Goal: Task Accomplishment & Management: Use online tool/utility

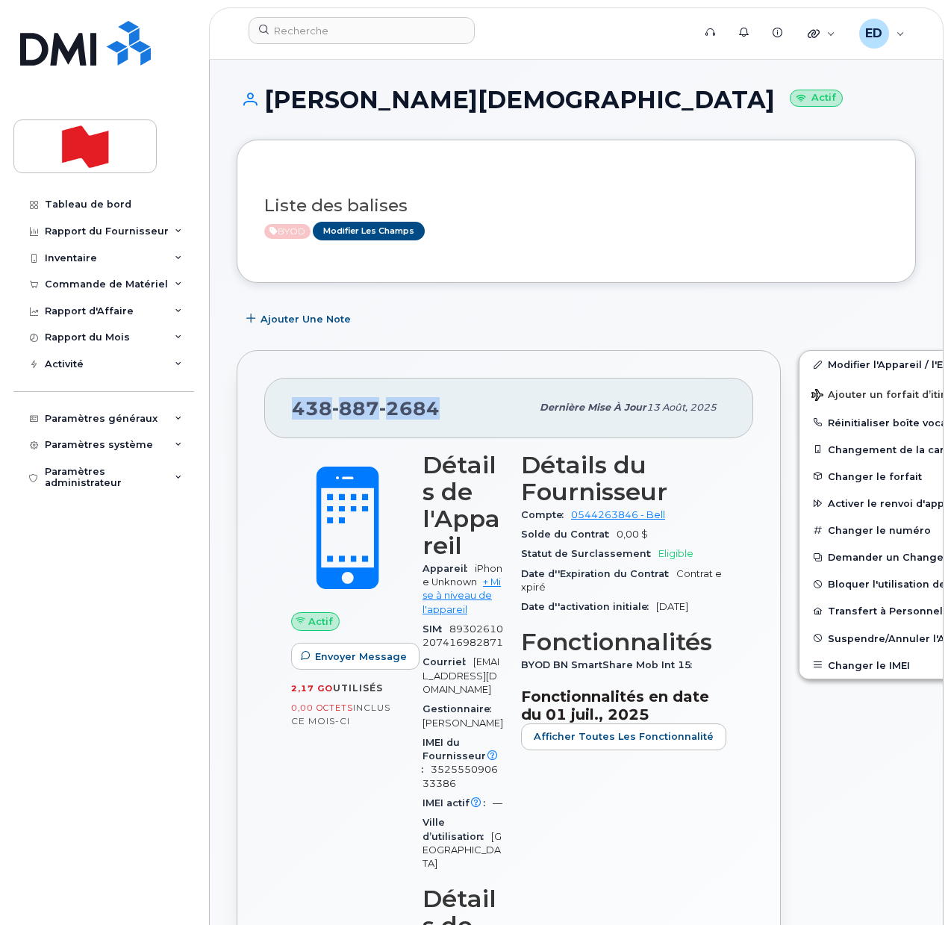
drag, startPoint x: 435, startPoint y: 416, endPoint x: 290, endPoint y: 416, distance: 145.5
click at [290, 416] on div "438 887 2684 Dernière mise à jour 13 août, 2025" at bounding box center [508, 408] width 489 height 60
copy span "438 887 2684"
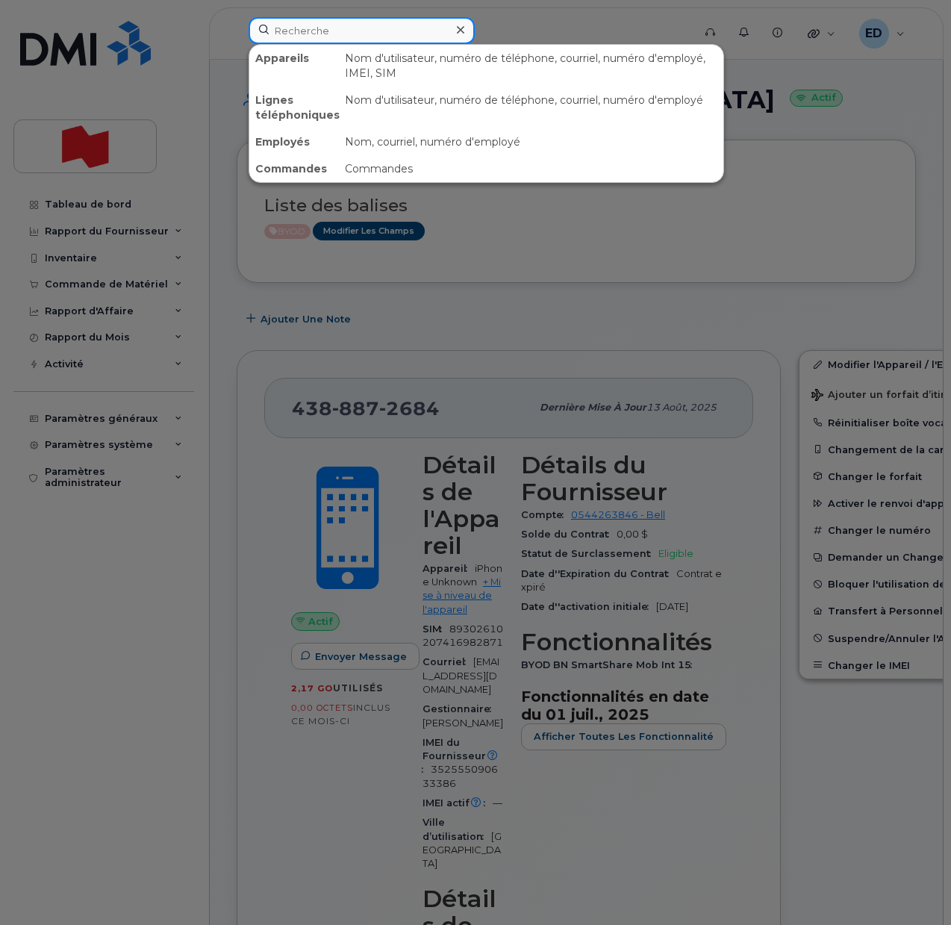
click at [352, 35] on input at bounding box center [362, 30] width 226 height 27
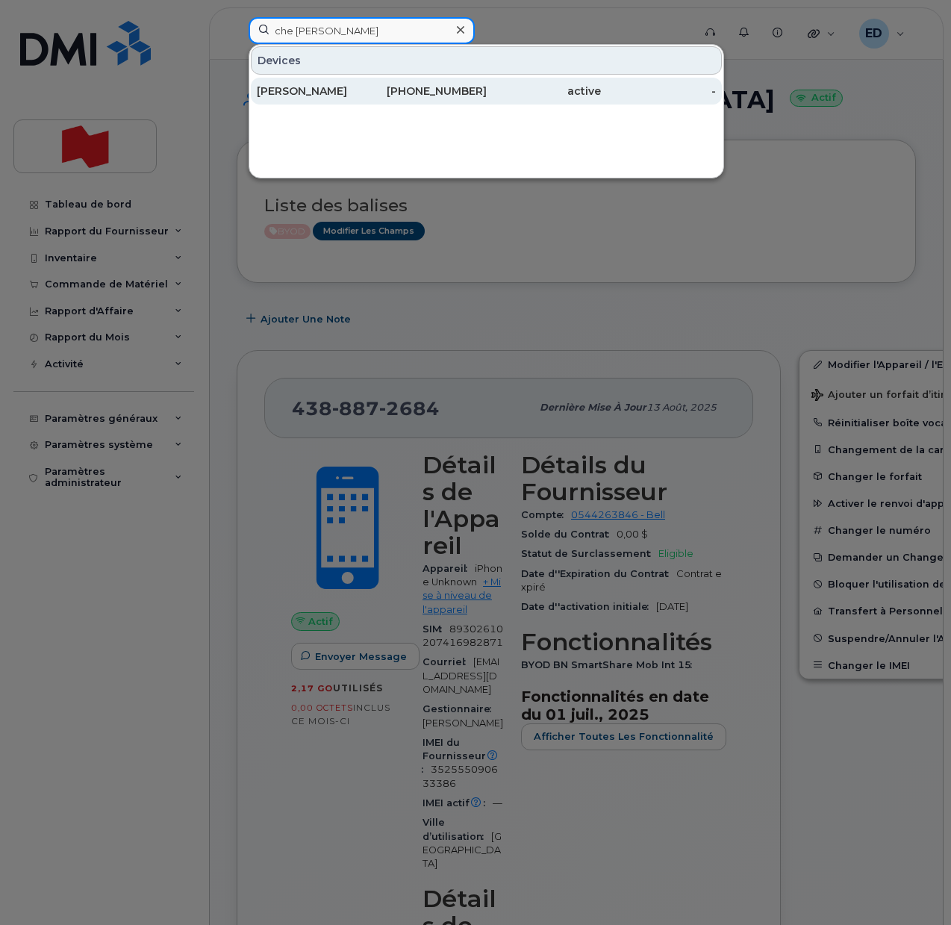
type input "che jennifer"
click at [351, 90] on div "Wen Jiao Che" at bounding box center [314, 91] width 115 height 15
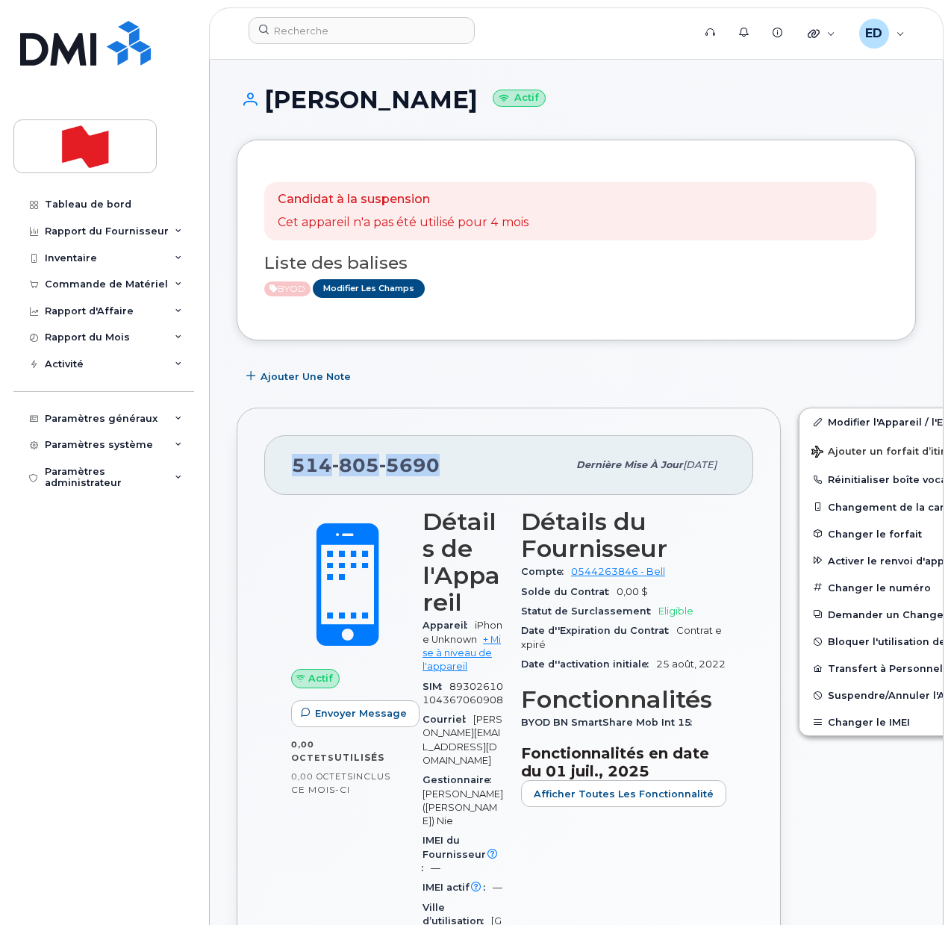
drag, startPoint x: 447, startPoint y: 467, endPoint x: 296, endPoint y: 460, distance: 151.7
click at [296, 460] on div "514 805 5690" at bounding box center [429, 464] width 275 height 31
copy span "514 805 5690"
click at [328, 33] on input at bounding box center [362, 30] width 226 height 27
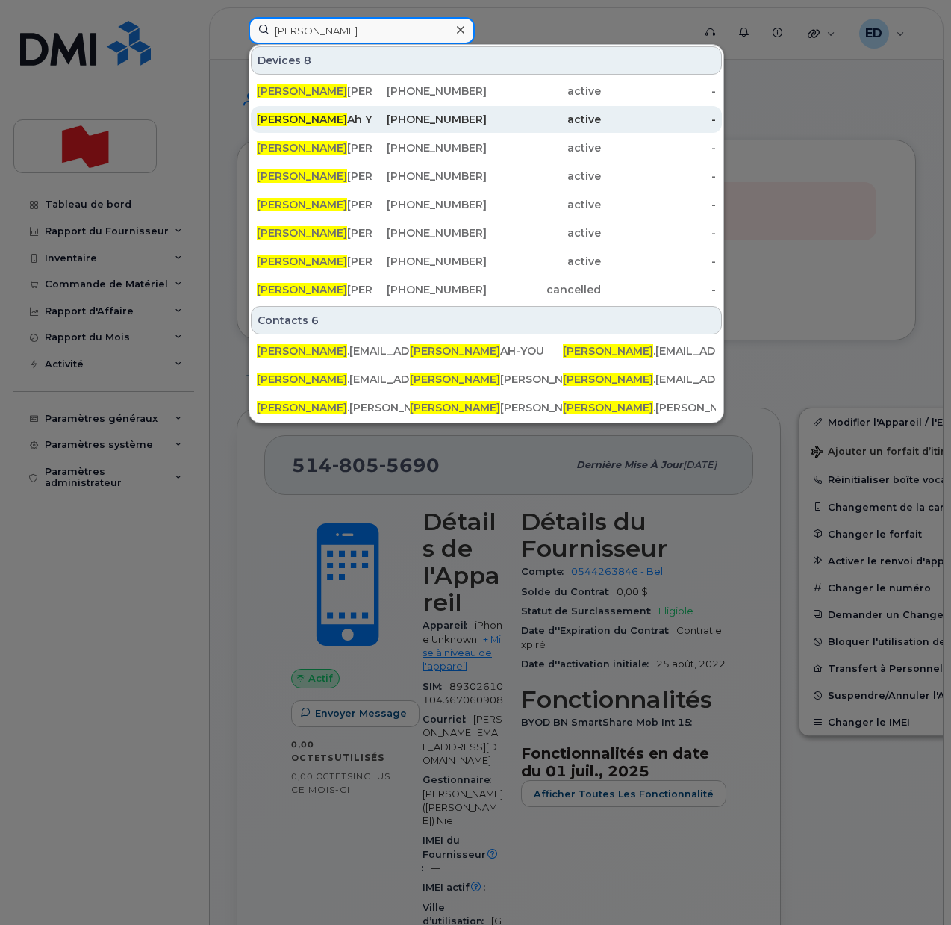
type input "jeremy"
drag, startPoint x: 339, startPoint y: 119, endPoint x: 365, endPoint y: 119, distance: 26.1
click at [338, 119] on div "Jeremy Ah You" at bounding box center [314, 119] width 115 height 15
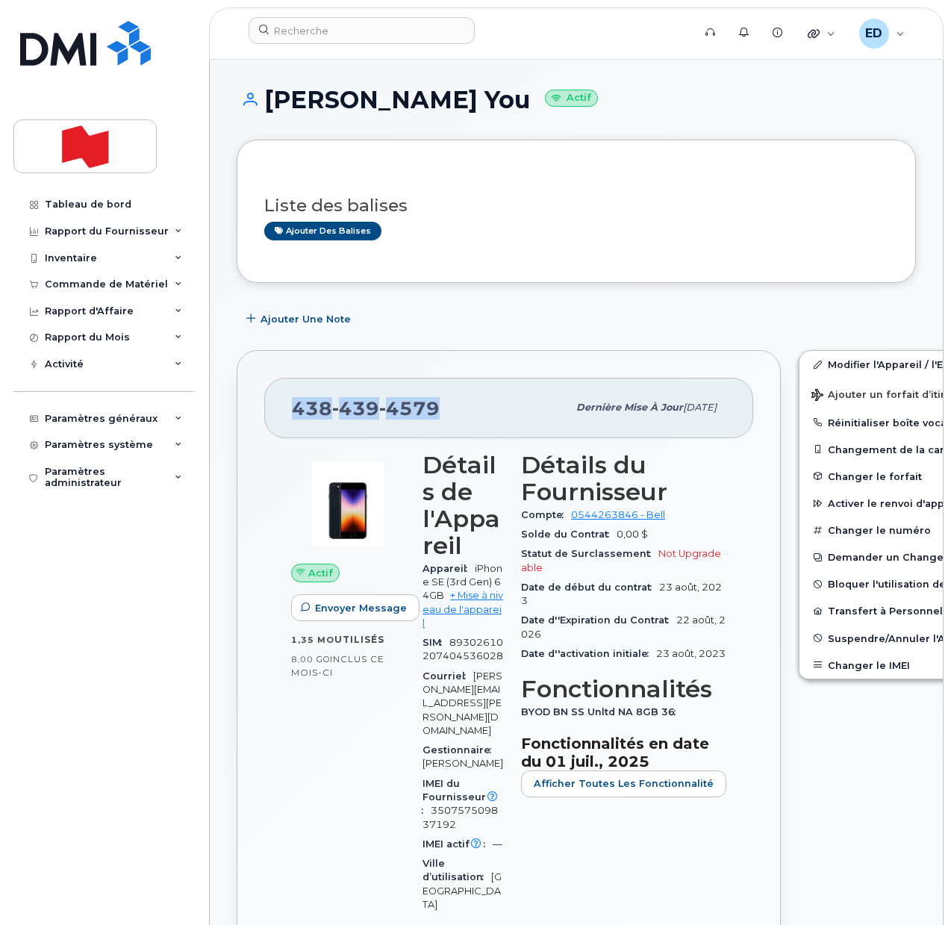
drag, startPoint x: 444, startPoint y: 412, endPoint x: 295, endPoint y: 413, distance: 149.3
click at [295, 413] on div "438 439 4579" at bounding box center [429, 407] width 275 height 31
copy span "438 439 4579"
click at [835, 667] on button "Changer le IMEI" at bounding box center [914, 665] width 231 height 27
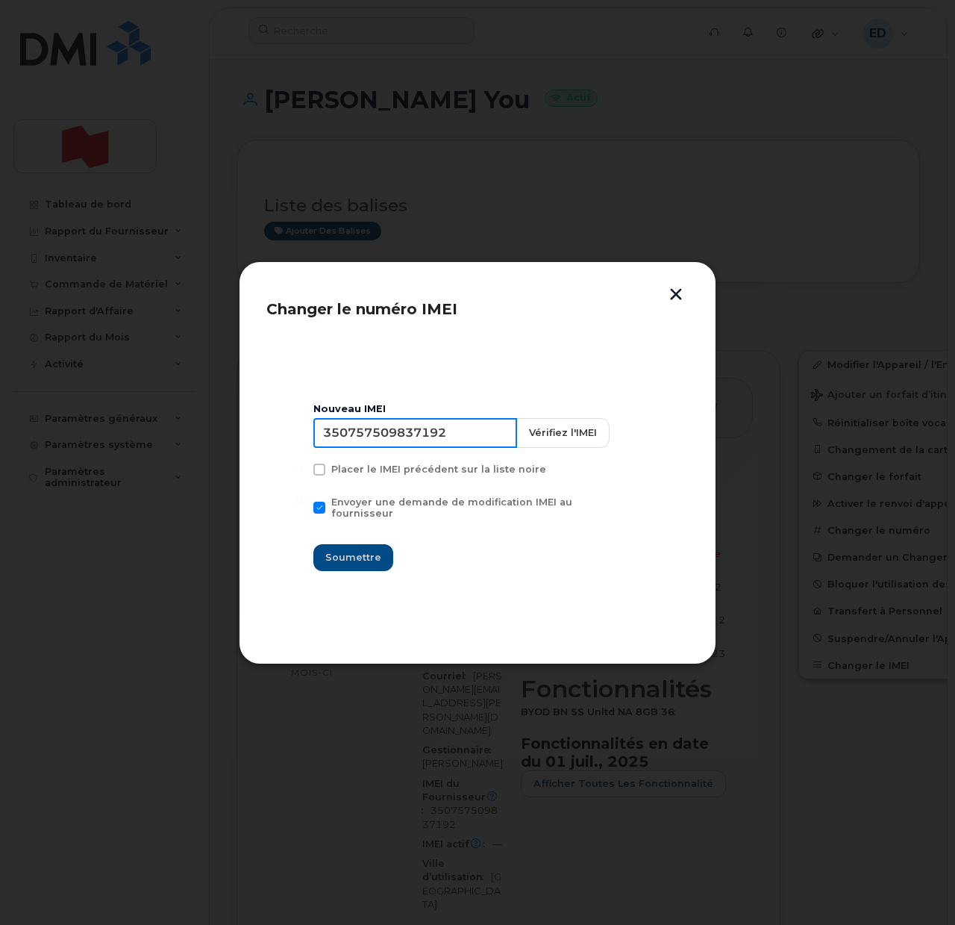
click at [419, 435] on input "350757509837192" at bounding box center [415, 433] width 204 height 30
drag, startPoint x: 419, startPoint y: 435, endPoint x: 416, endPoint y: 444, distance: 9.2
click at [419, 439] on input "350757509837192" at bounding box center [415, 433] width 204 height 30
type input "351764898166000"
click at [346, 556] on span "Soumettre" at bounding box center [353, 557] width 56 height 14
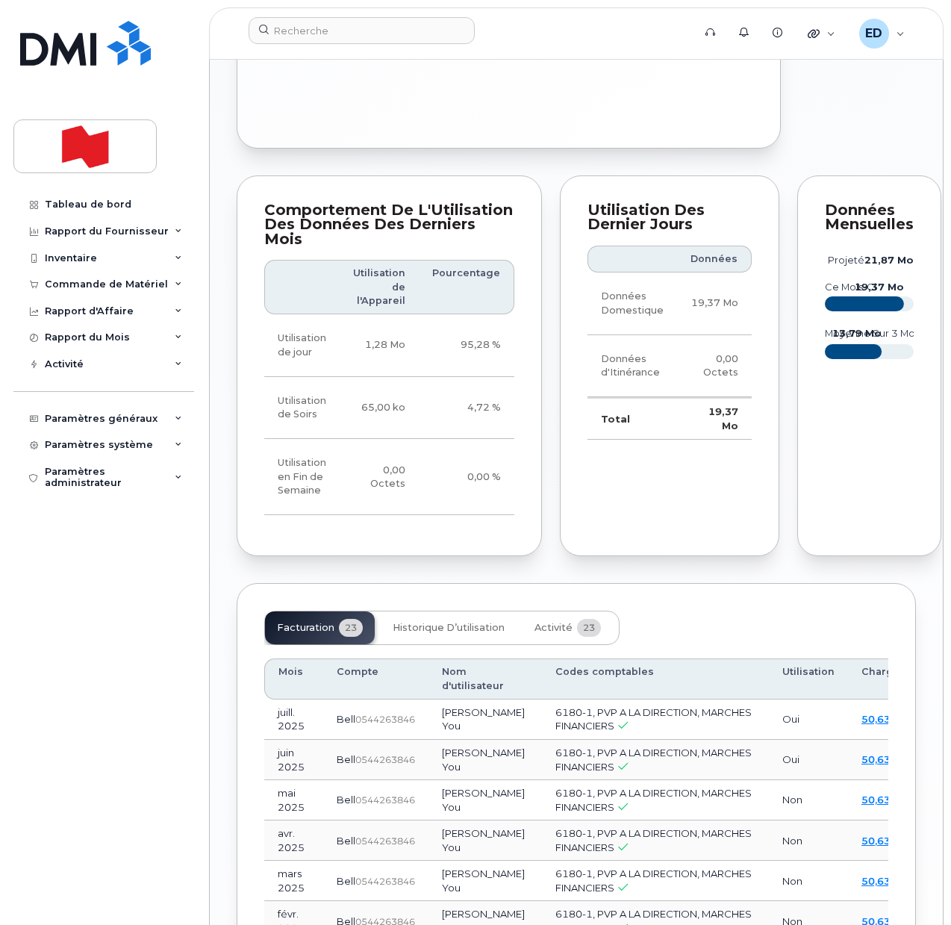
scroll to position [1399, 0]
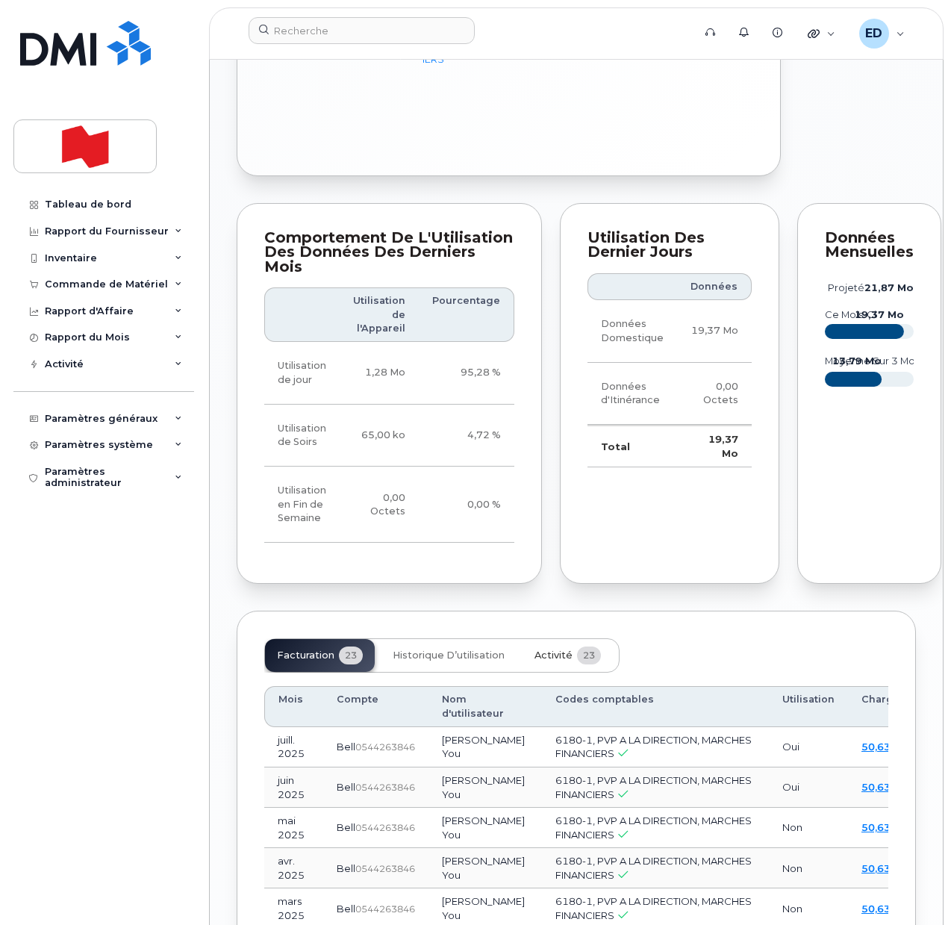
click at [549, 649] on button "Activité 23" at bounding box center [567, 655] width 90 height 33
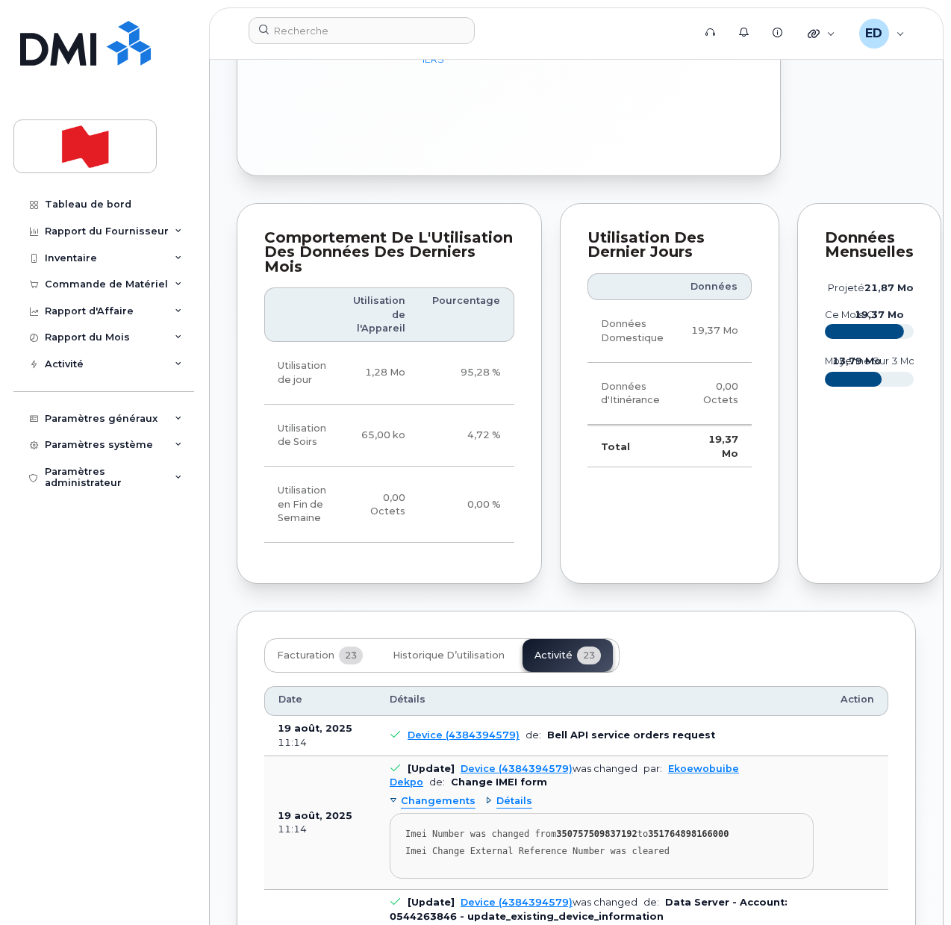
click at [684, 828] on strong "351764898166000" at bounding box center [688, 833] width 81 height 10
copy strong "351764898166000"
click at [155, 253] on div "Inventaire" at bounding box center [103, 258] width 181 height 27
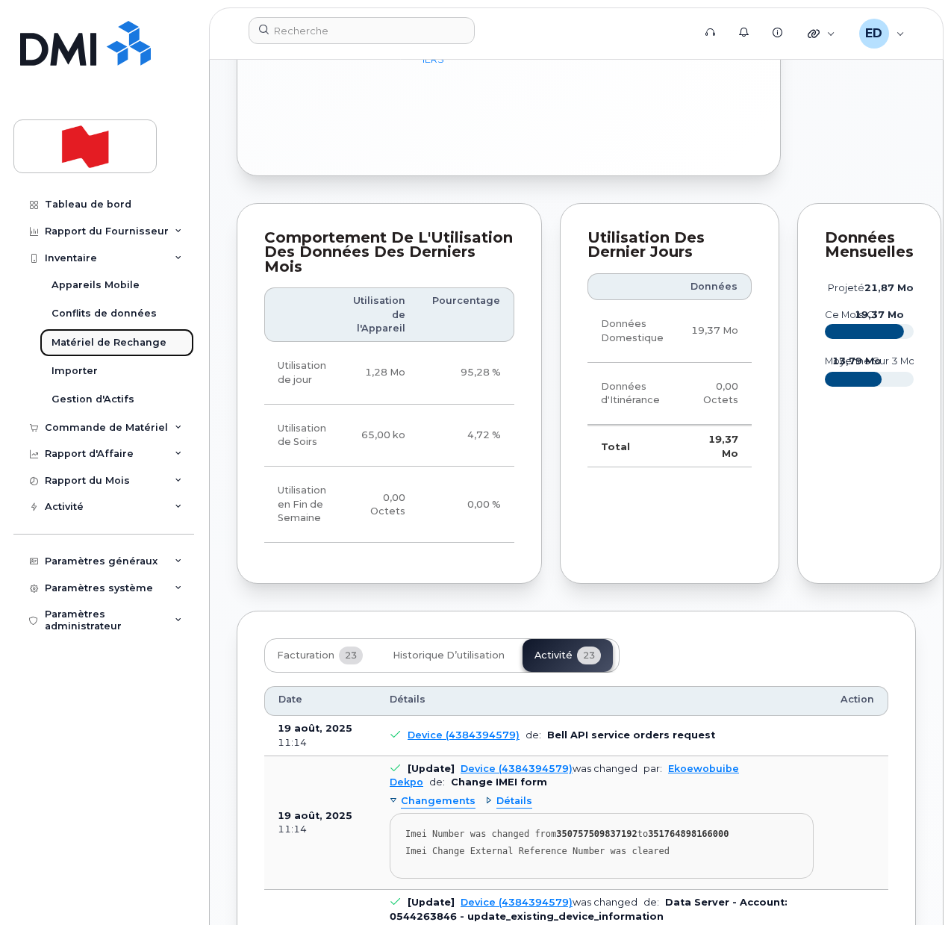
click at [123, 339] on div "Matériel de Rechange" at bounding box center [108, 342] width 115 height 13
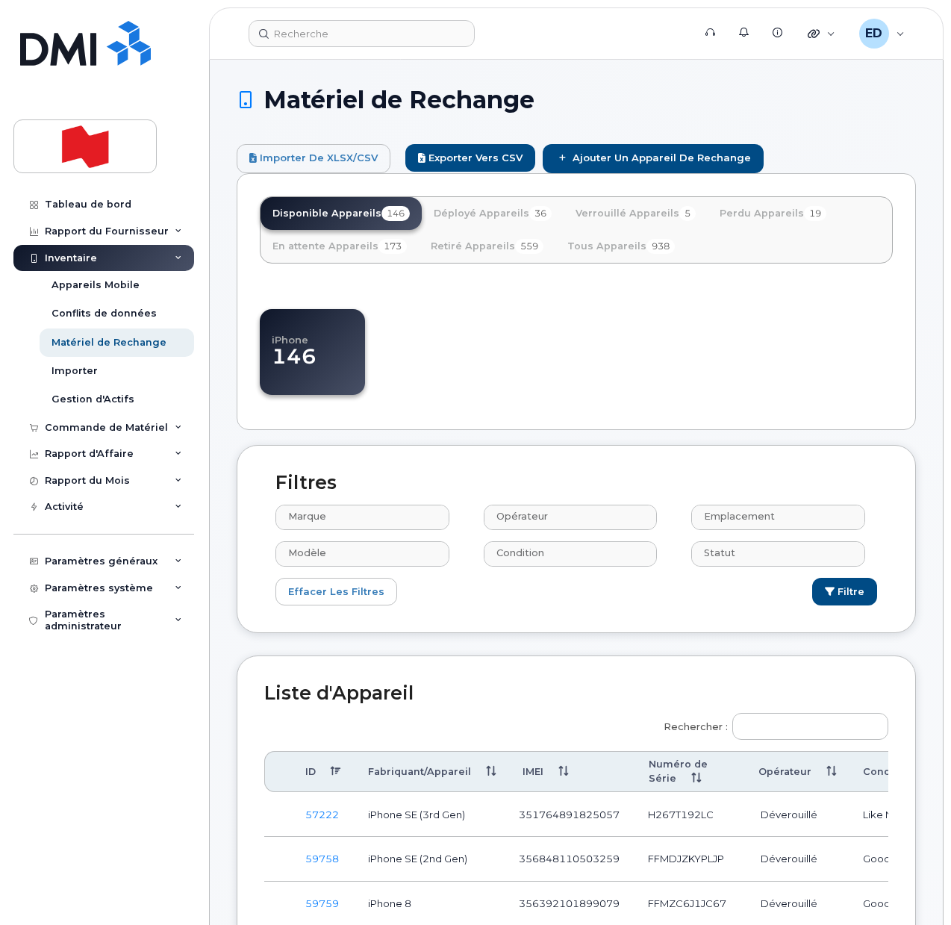
select select
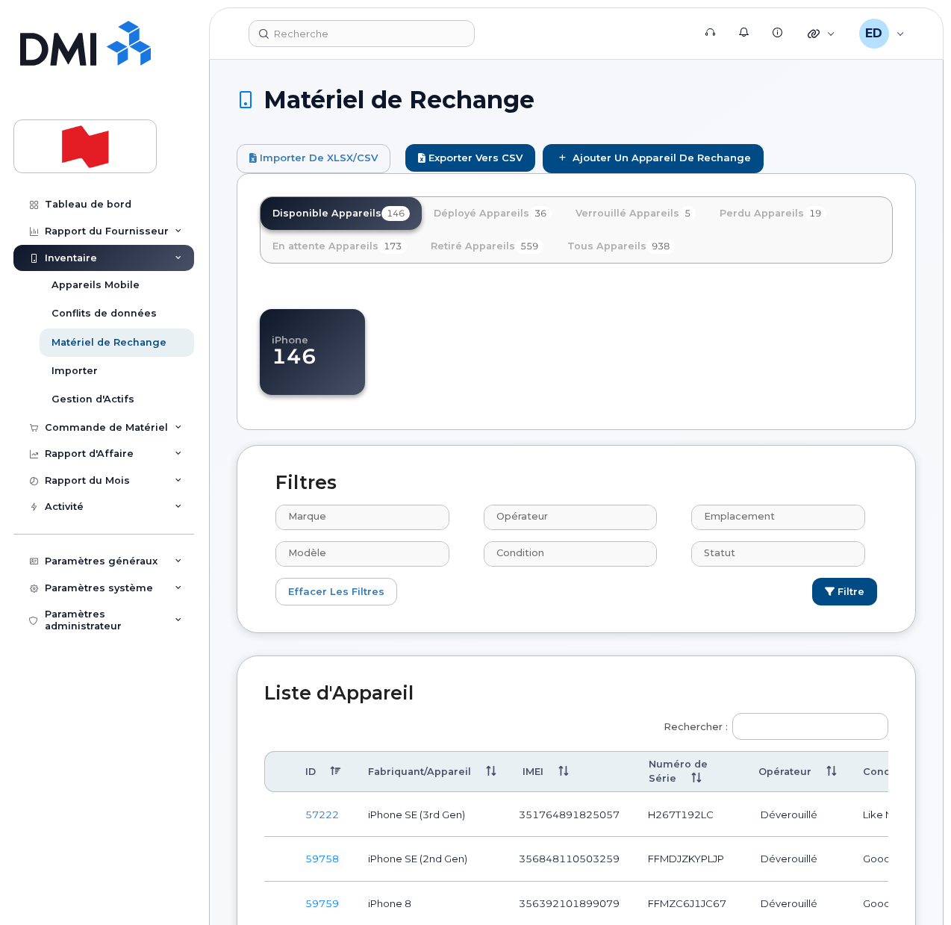
select select
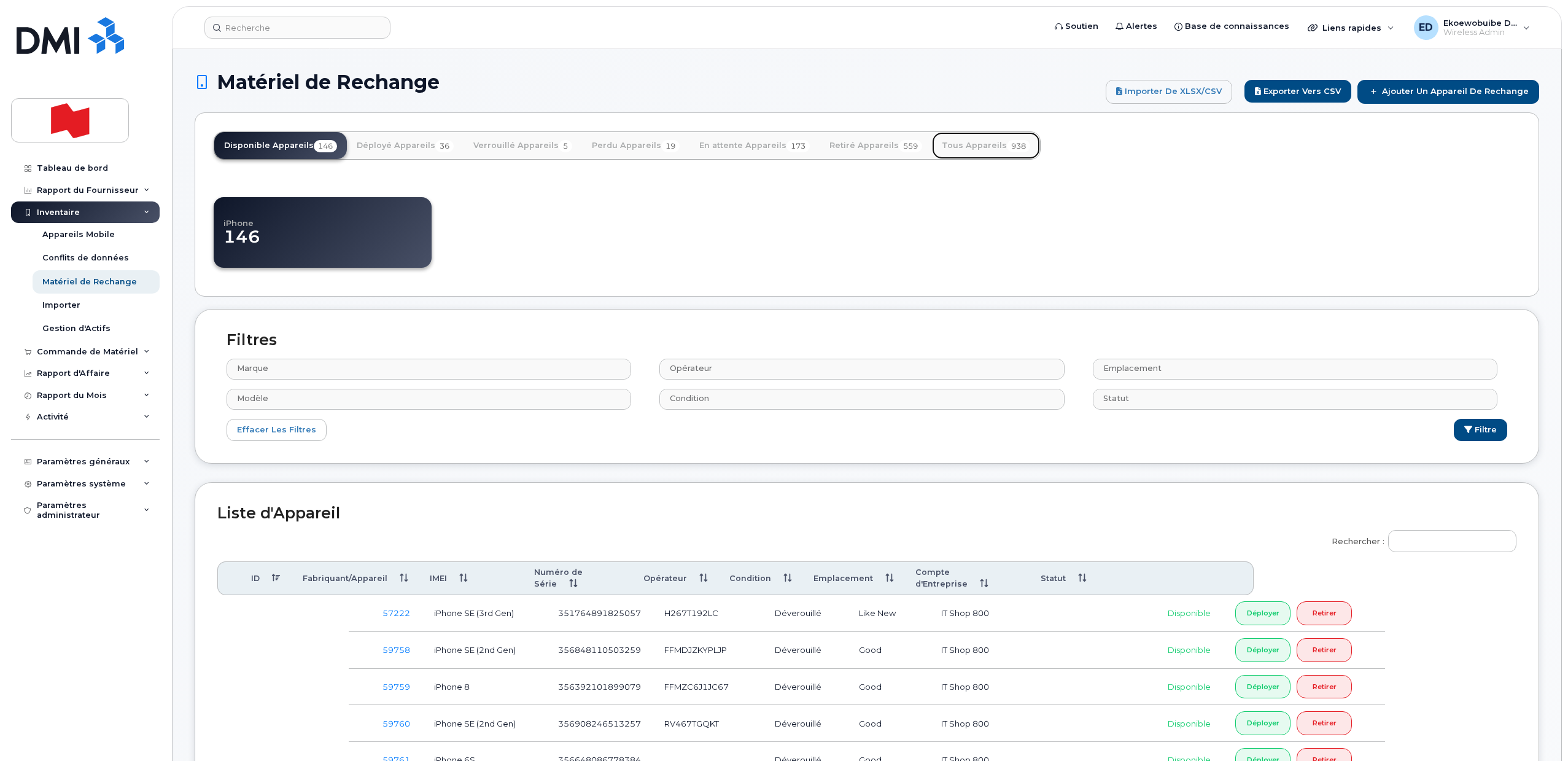
click at [782, 151] on link "Tous Appareils 938" at bounding box center [986, 145] width 108 height 27
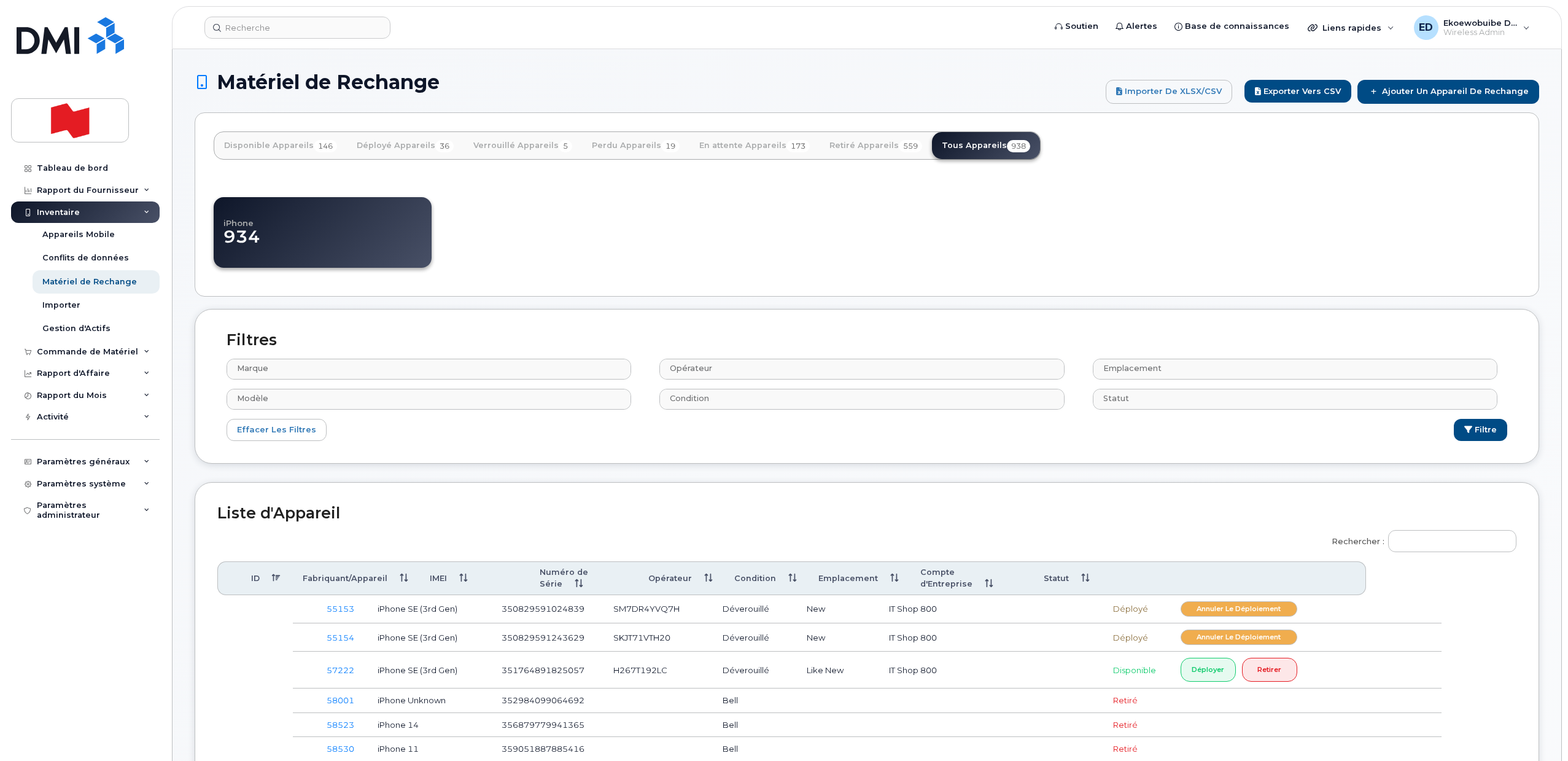
select select
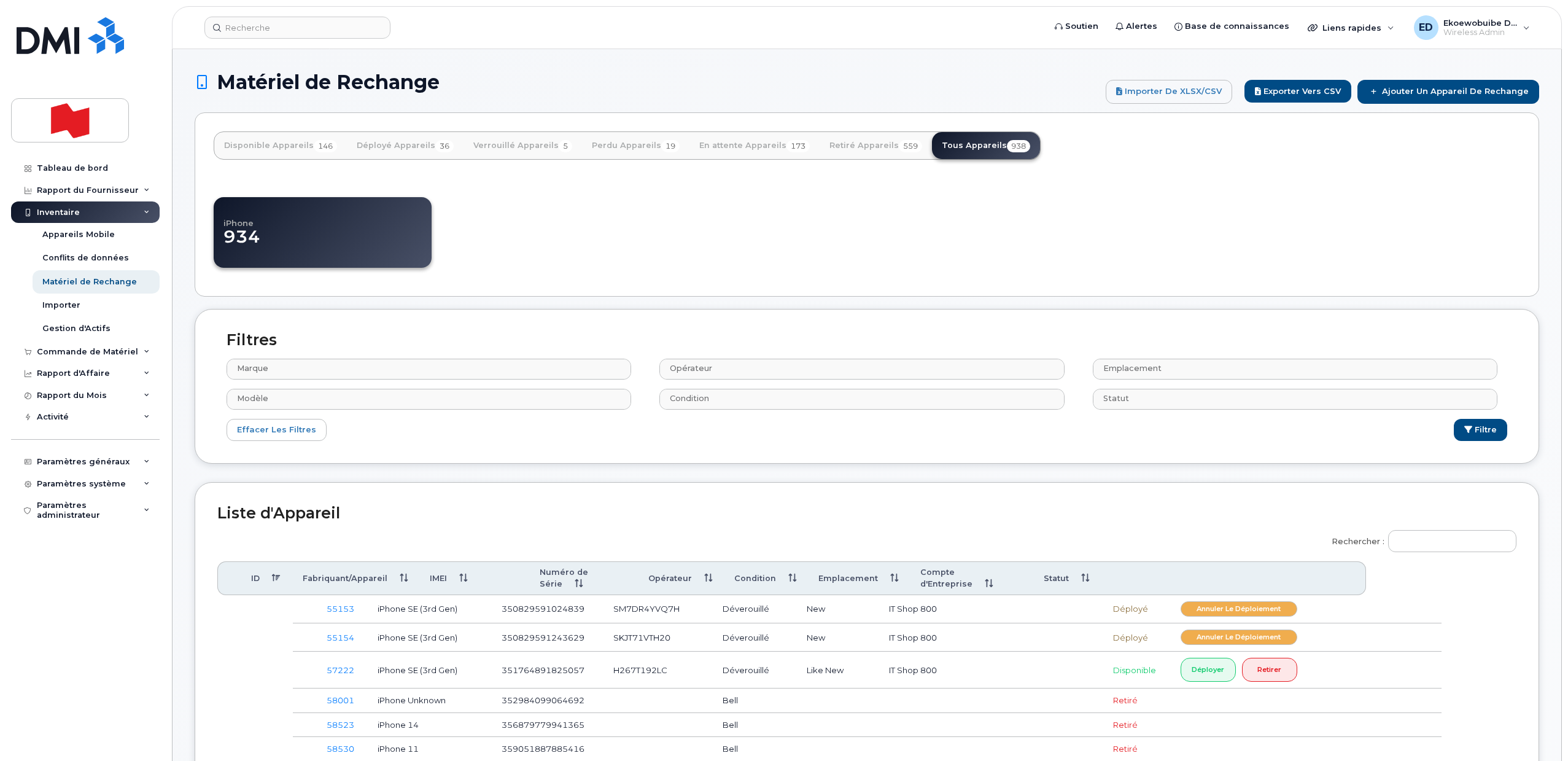
select select
click at [1424, 537] on input "Rechercher :" at bounding box center [1452, 541] width 128 height 22
paste input "351764898166000"
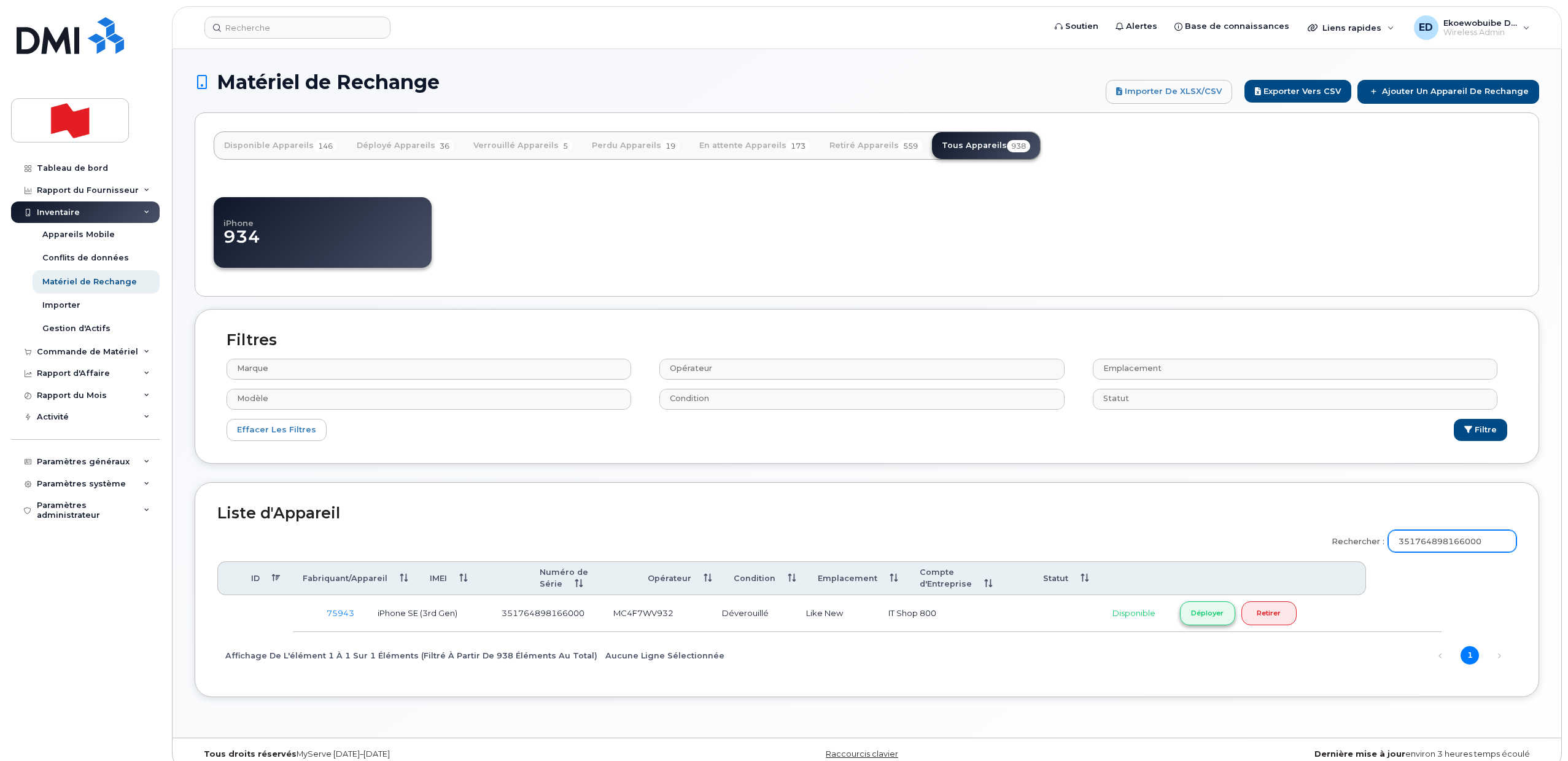
type input "351764898166000"
click at [1208, 615] on link "Déployer" at bounding box center [1207, 613] width 55 height 24
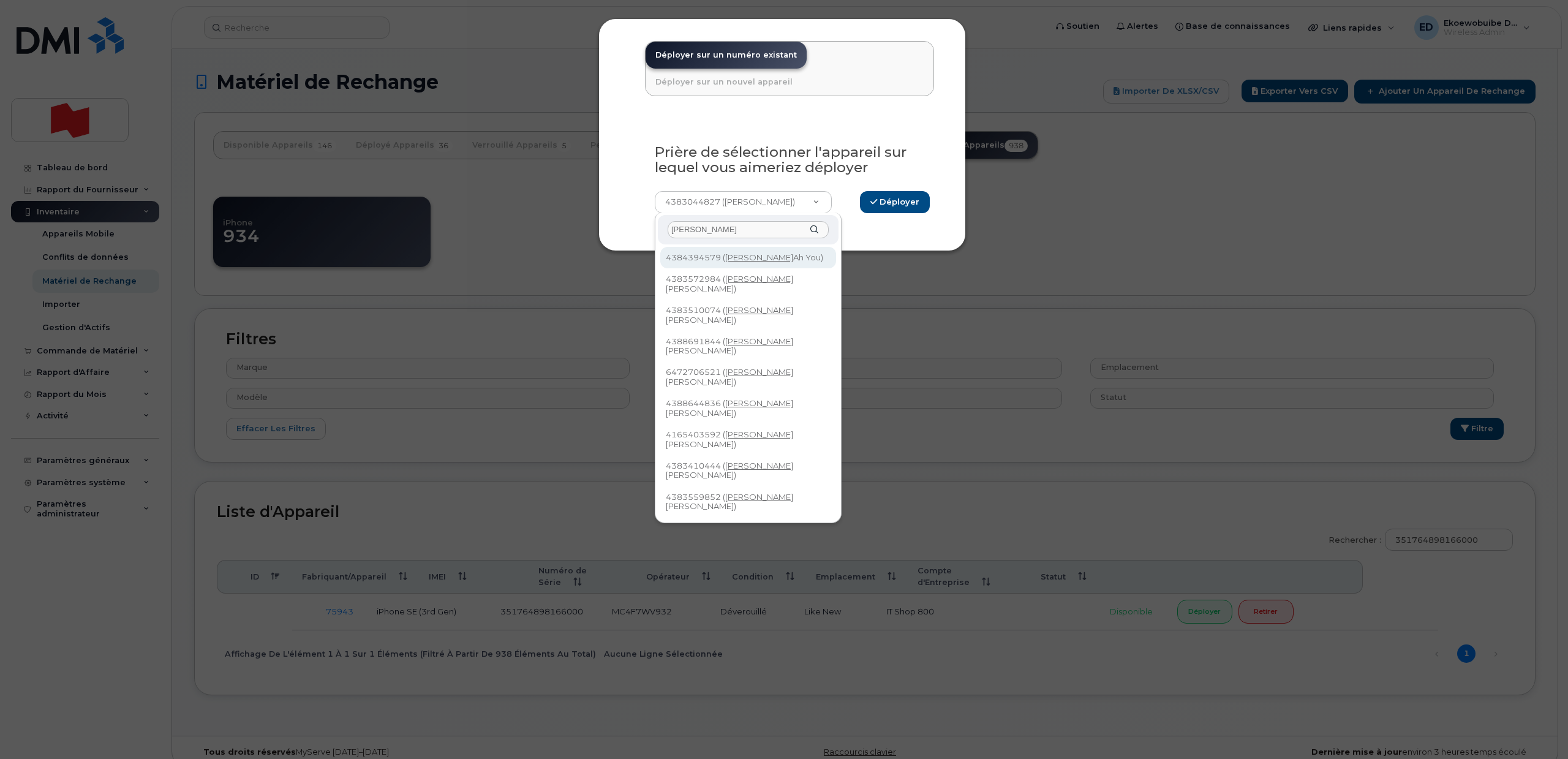
type input "[PERSON_NAME]"
select select "961529"
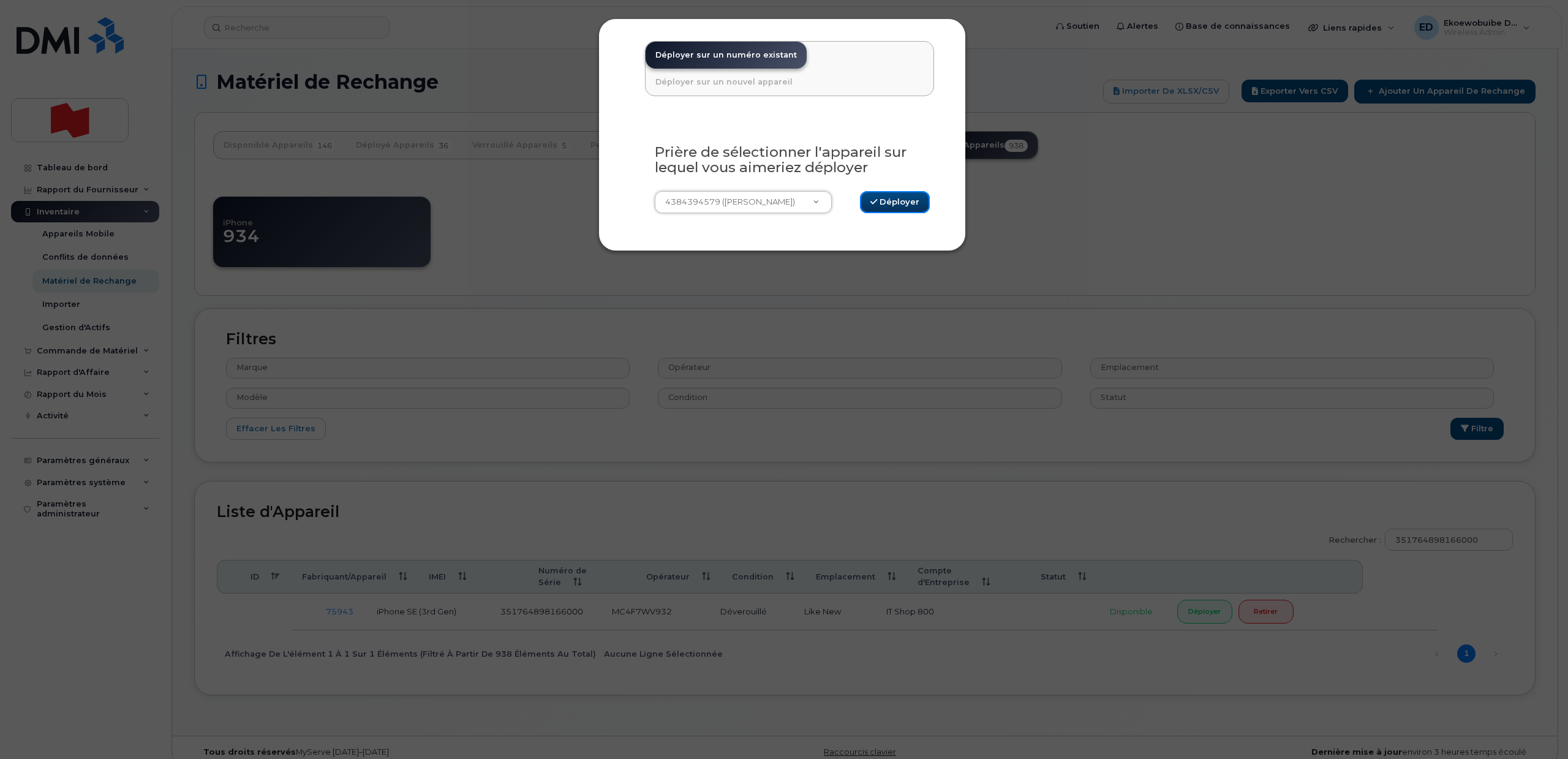
drag, startPoint x: 889, startPoint y: 204, endPoint x: 915, endPoint y: 245, distance: 48.5
click at [890, 204] on button "Déployer" at bounding box center [894, 203] width 70 height 23
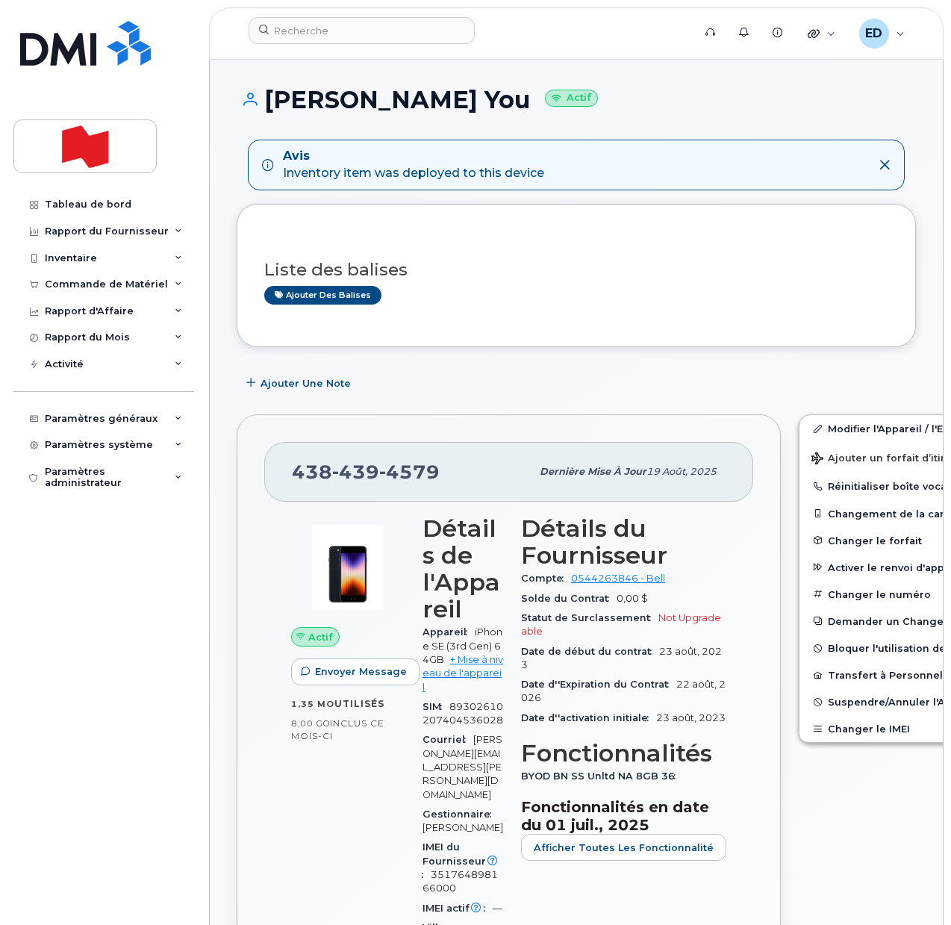
click at [303, 34] on input at bounding box center [362, 30] width 226 height 27
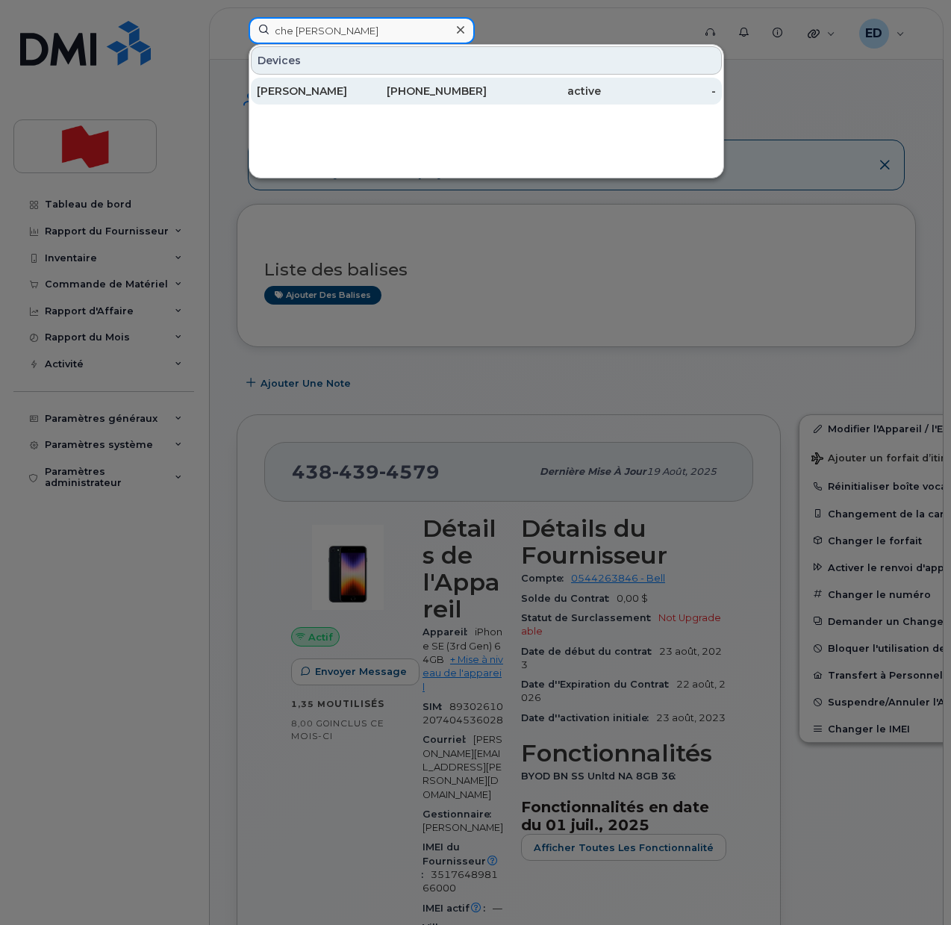
type input "che jennif"
click at [327, 93] on div "[PERSON_NAME]" at bounding box center [314, 91] width 115 height 15
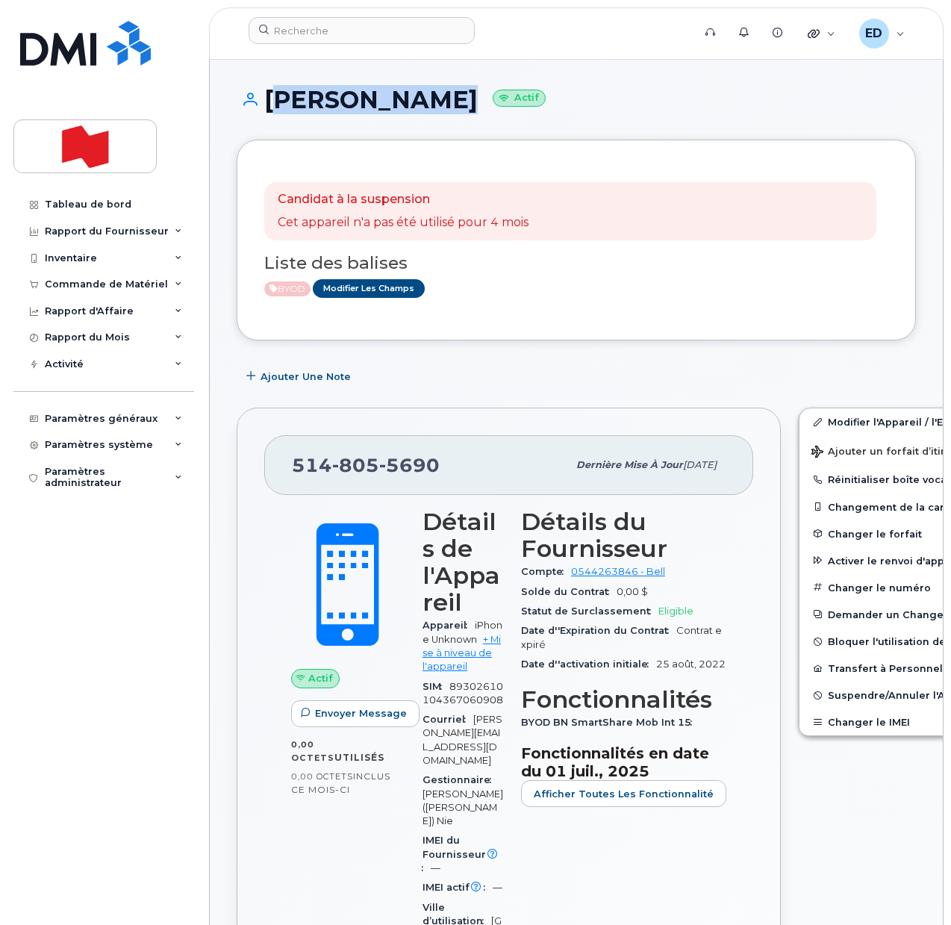
drag, startPoint x: 438, startPoint y: 101, endPoint x: 272, endPoint y: 105, distance: 165.7
click at [272, 105] on h1 "[PERSON_NAME] Che Actif" at bounding box center [576, 100] width 679 height 26
copy h1 "[PERSON_NAME]"
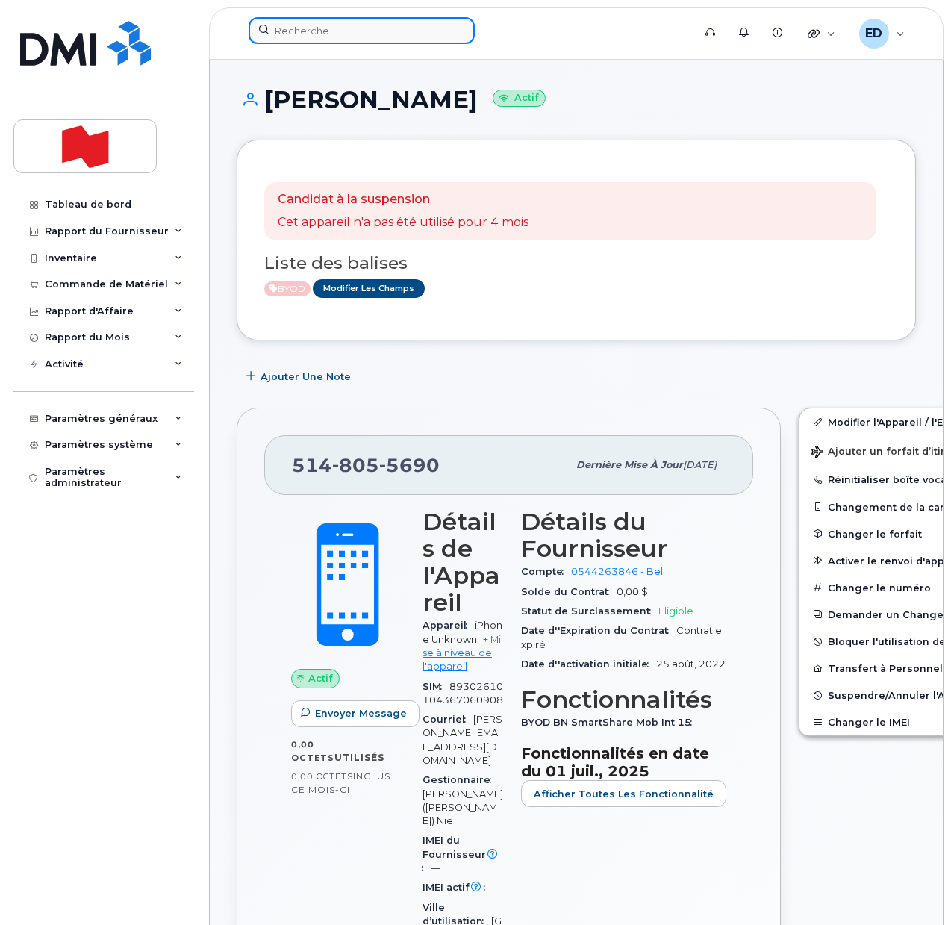
click at [310, 28] on input at bounding box center [362, 30] width 226 height 27
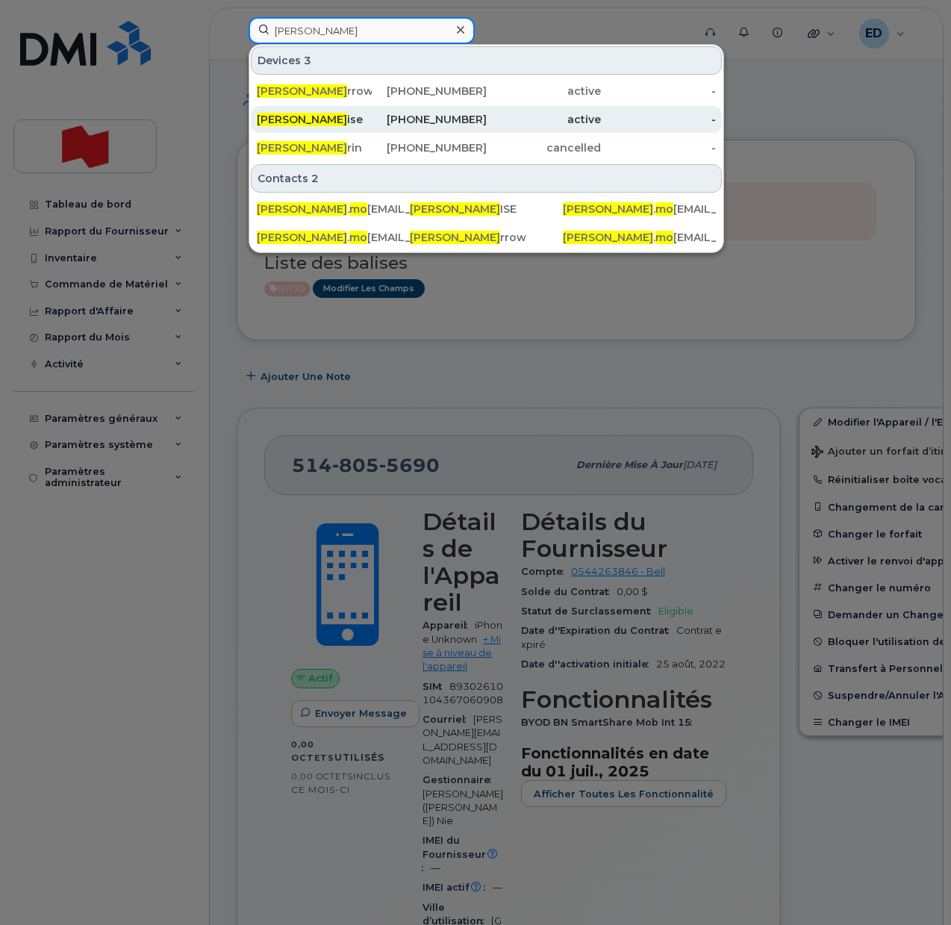
type input "[PERSON_NAME]"
click at [297, 117] on span "[PERSON_NAME]" at bounding box center [302, 119] width 90 height 13
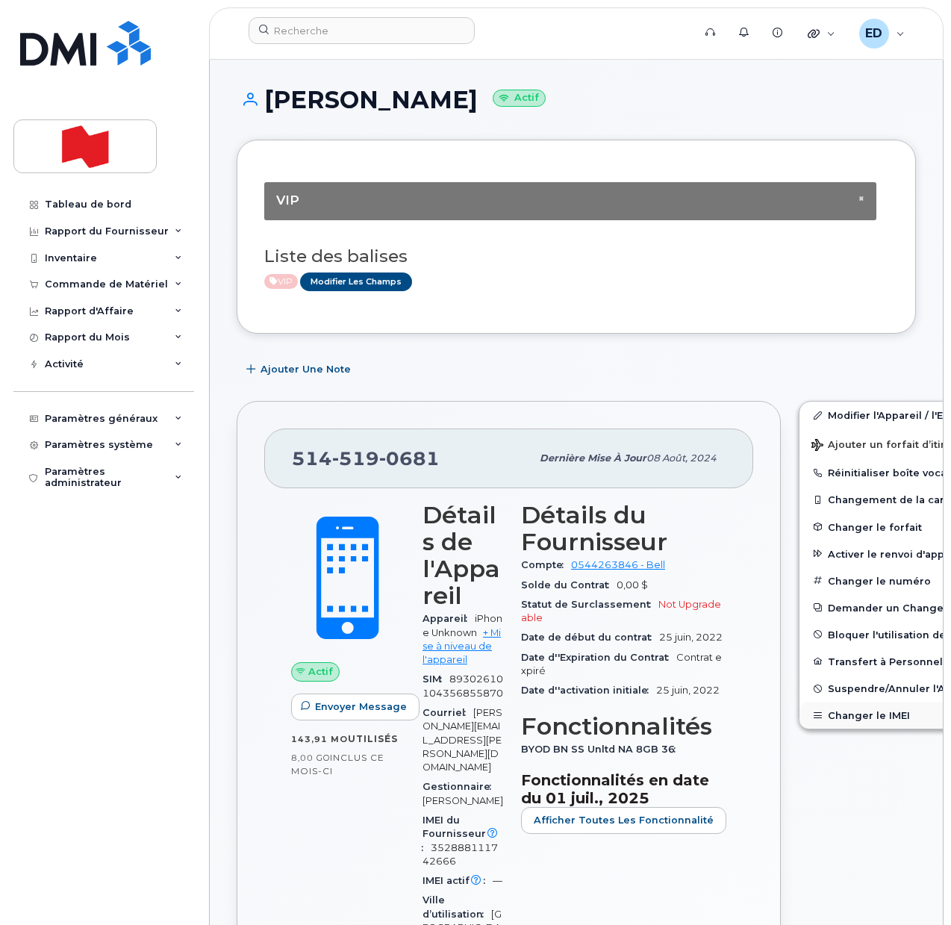
click at [843, 710] on button "Changer le IMEI" at bounding box center [914, 715] width 231 height 27
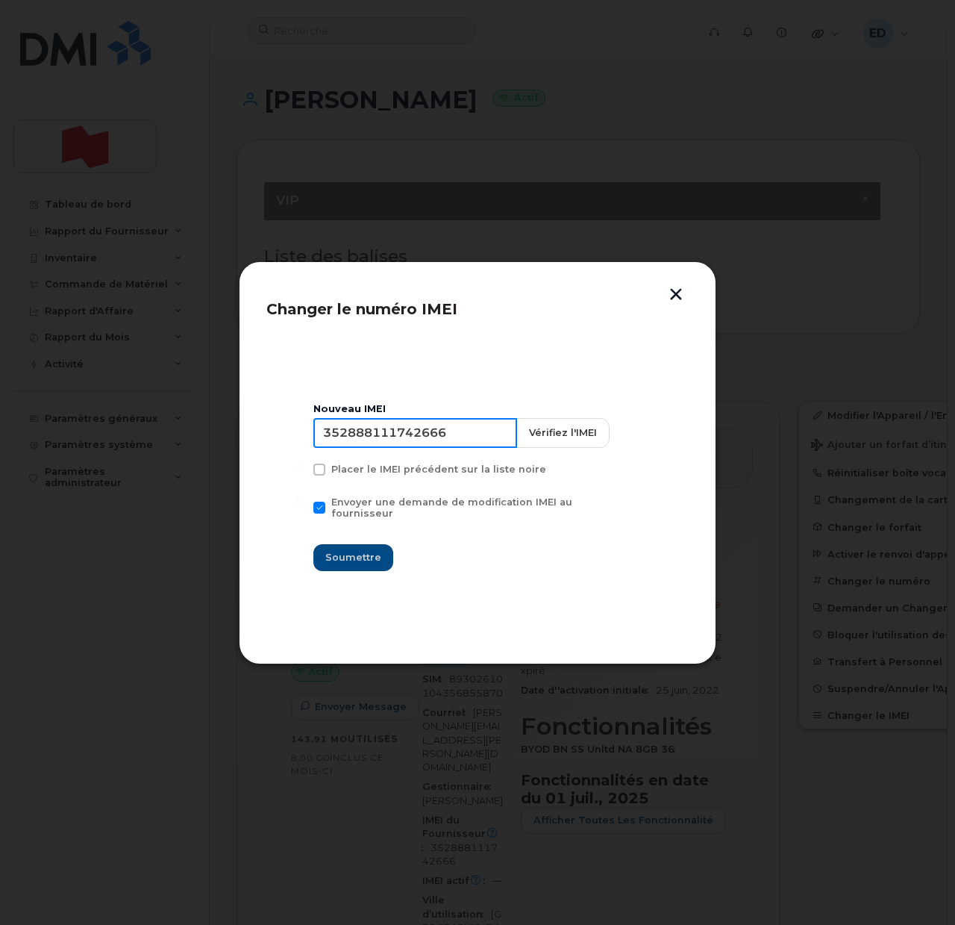
click at [418, 441] on input "352888111742666" at bounding box center [415, 433] width 204 height 30
